Goal: Check status: Check status

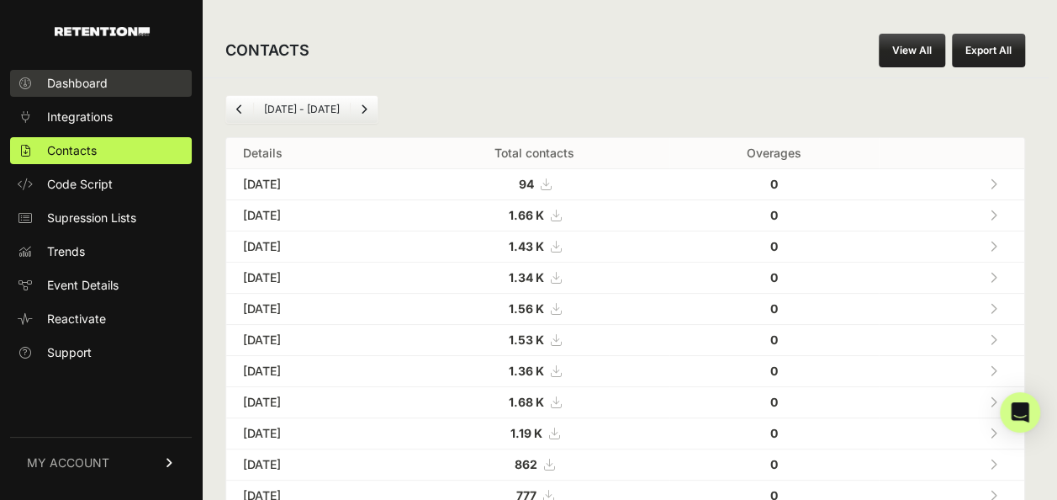
click at [81, 85] on span "Dashboard" at bounding box center [77, 83] width 61 height 17
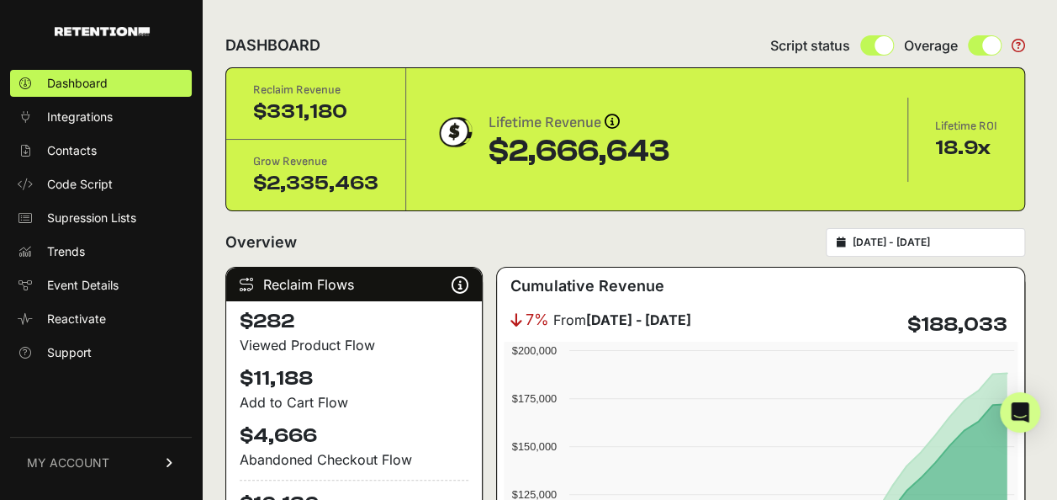
click at [919, 241] on input "[DATE] - [DATE]" at bounding box center [934, 242] width 162 height 13
type input "[DATE]"
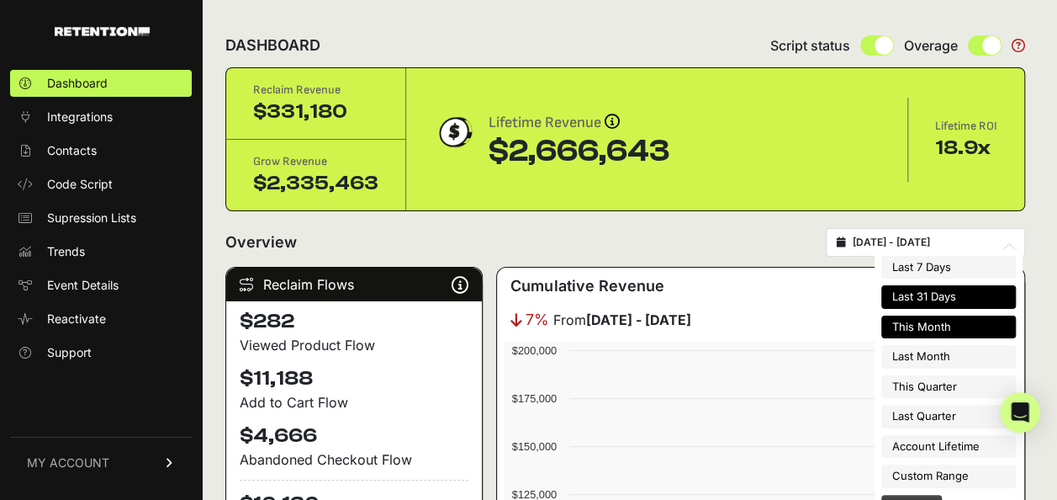
type input "[DATE]"
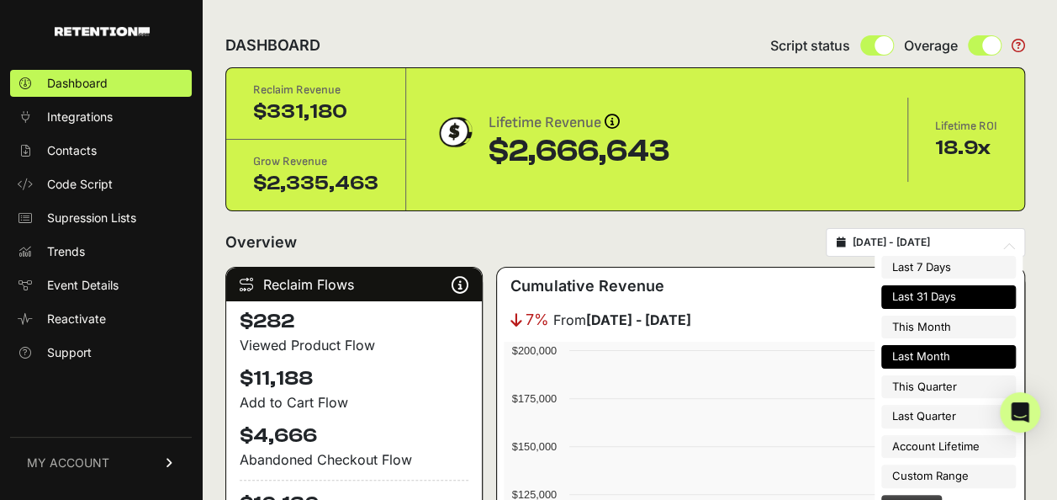
type input "[DATE]"
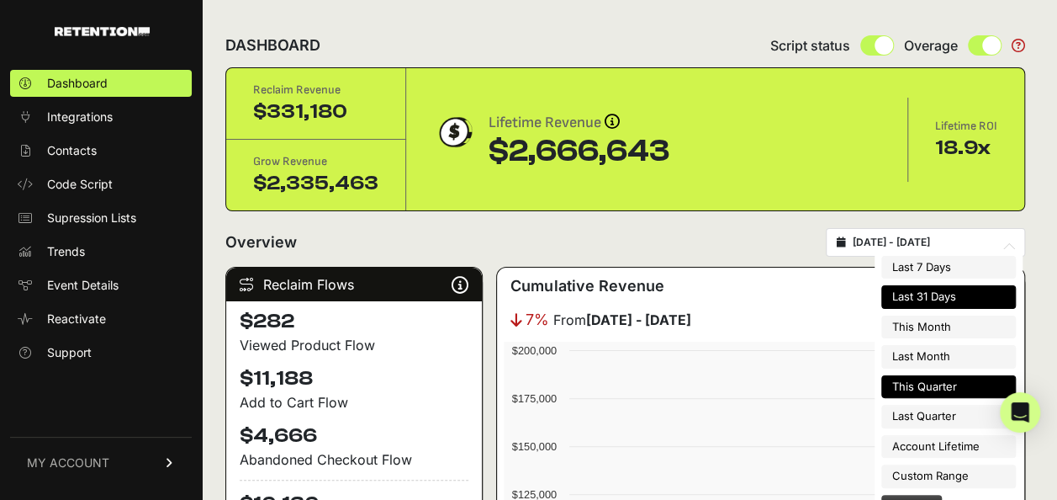
type input "[DATE]"
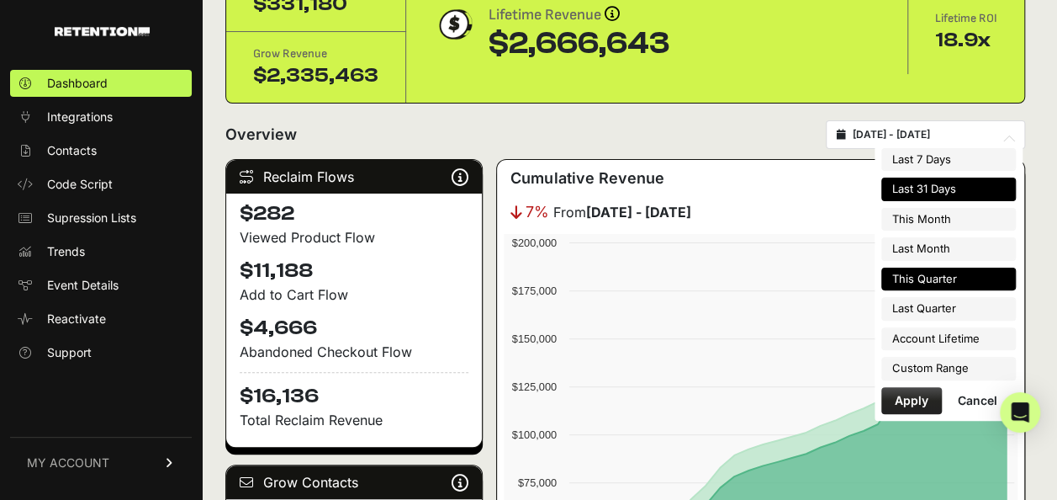
scroll to position [168, 0]
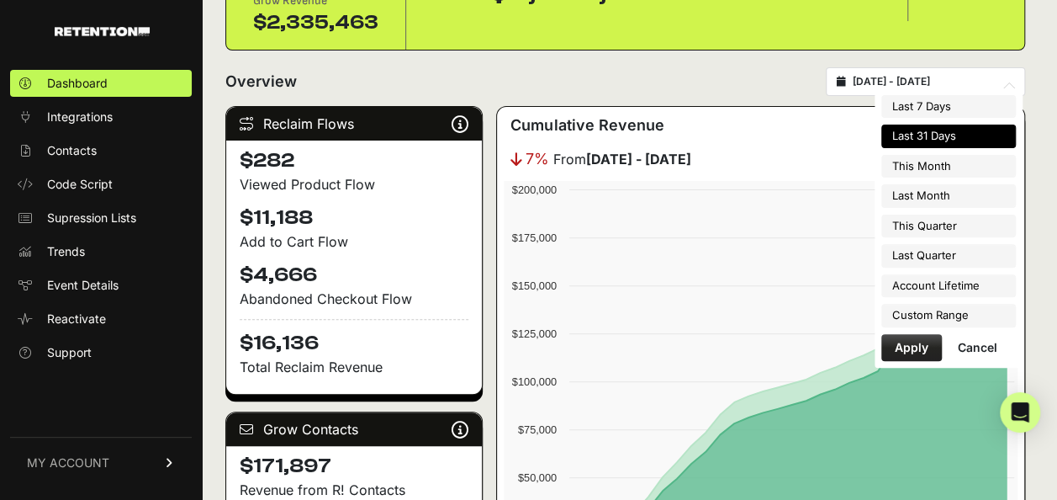
type input "[DATE]"
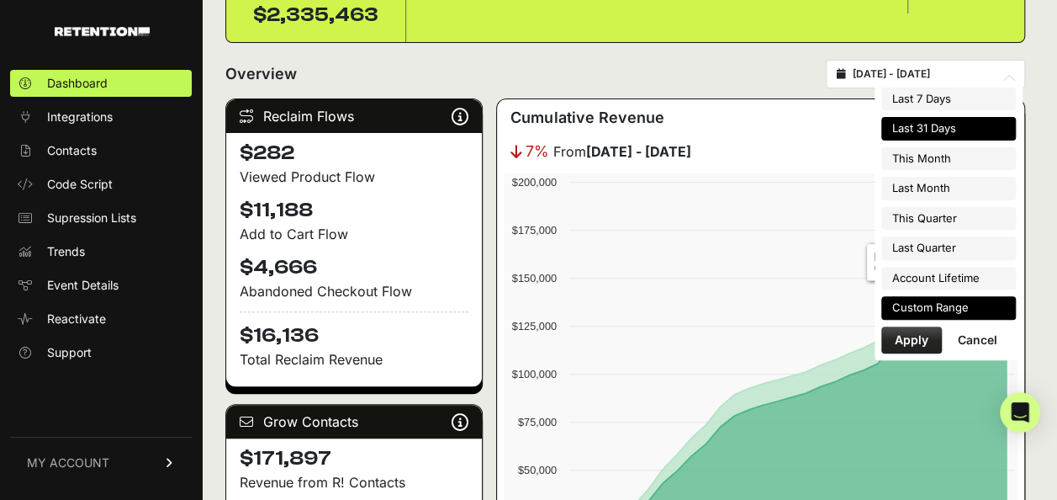
click at [955, 305] on li "Custom Range" at bounding box center [949, 308] width 135 height 24
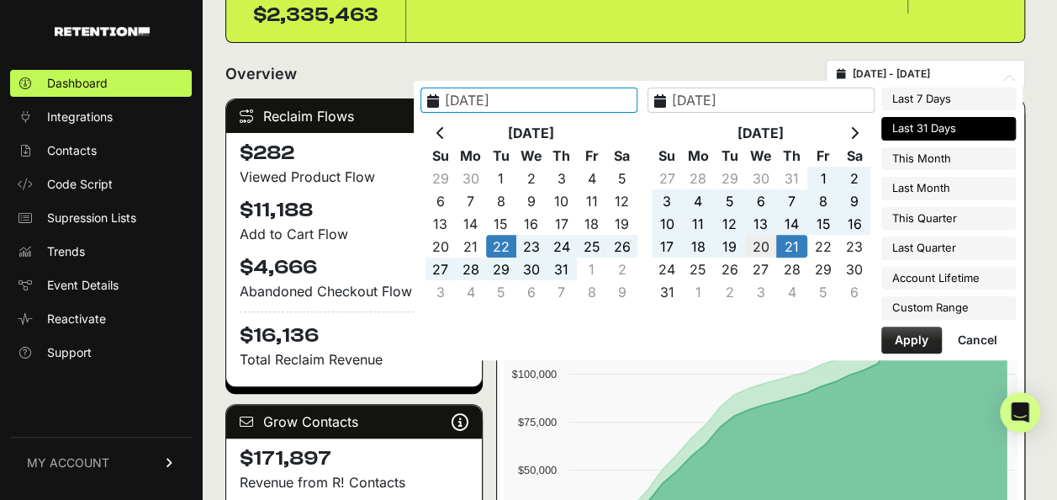
type input "[DATE]"
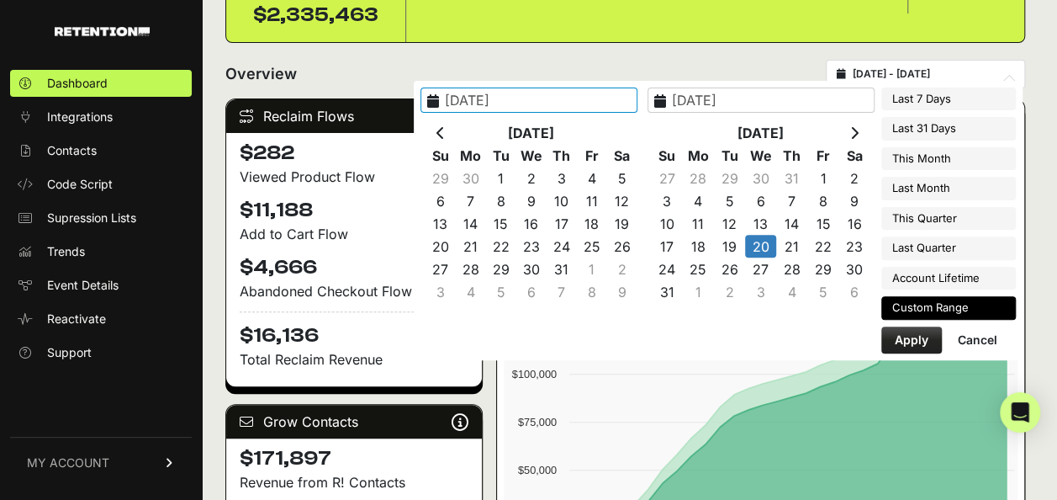
type input "[DATE]"
click at [926, 336] on button "Apply" at bounding box center [912, 339] width 61 height 27
type input "[DATE] - [DATE]"
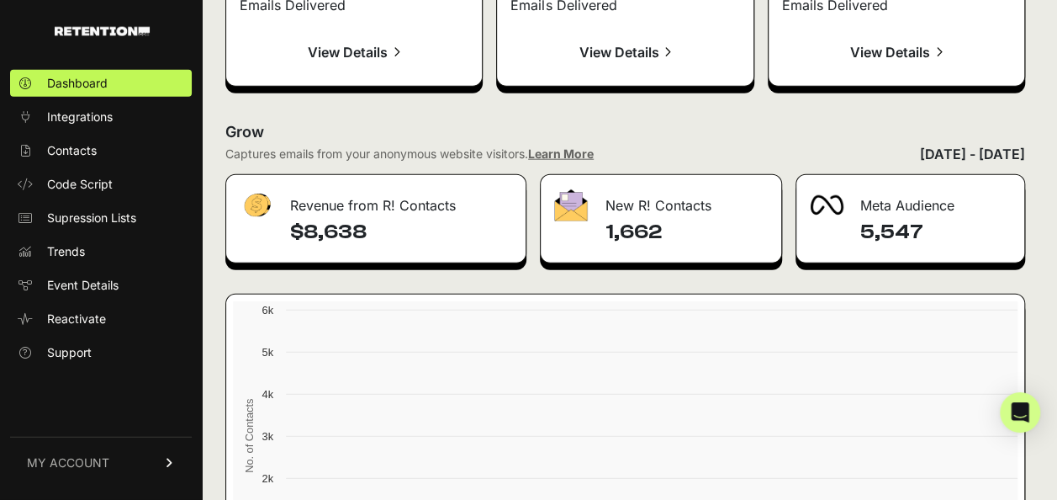
scroll to position [2111, 0]
